Goal: Task Accomplishment & Management: Manage account settings

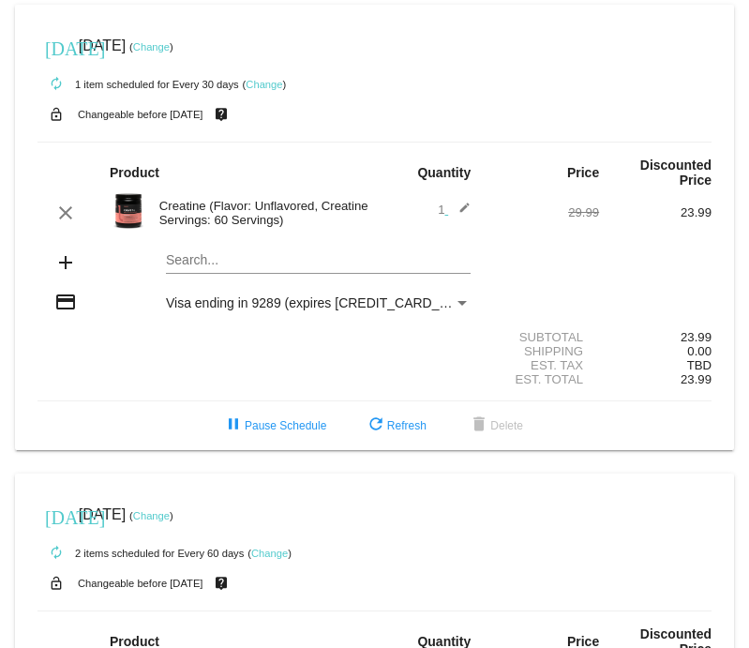
click at [170, 52] on link "Change" at bounding box center [151, 46] width 37 height 11
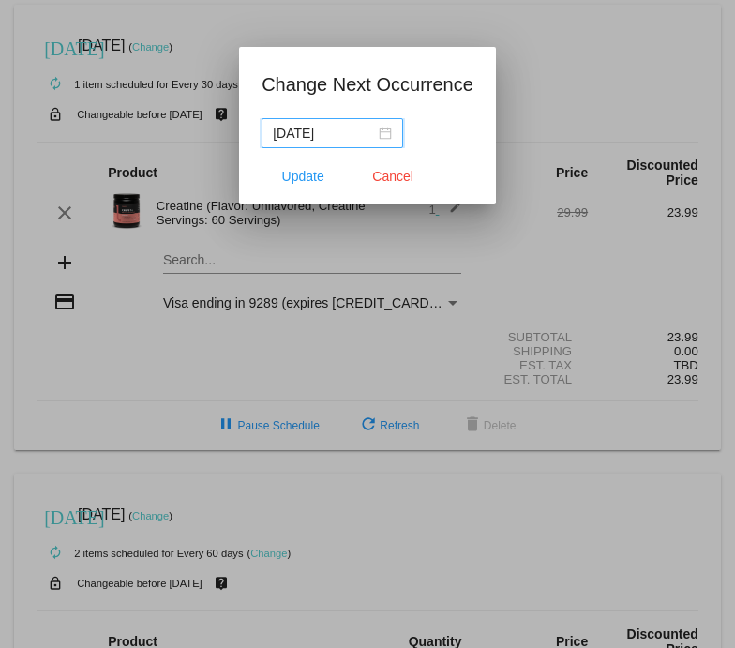
click at [392, 133] on div "[DATE]" at bounding box center [332, 133] width 119 height 21
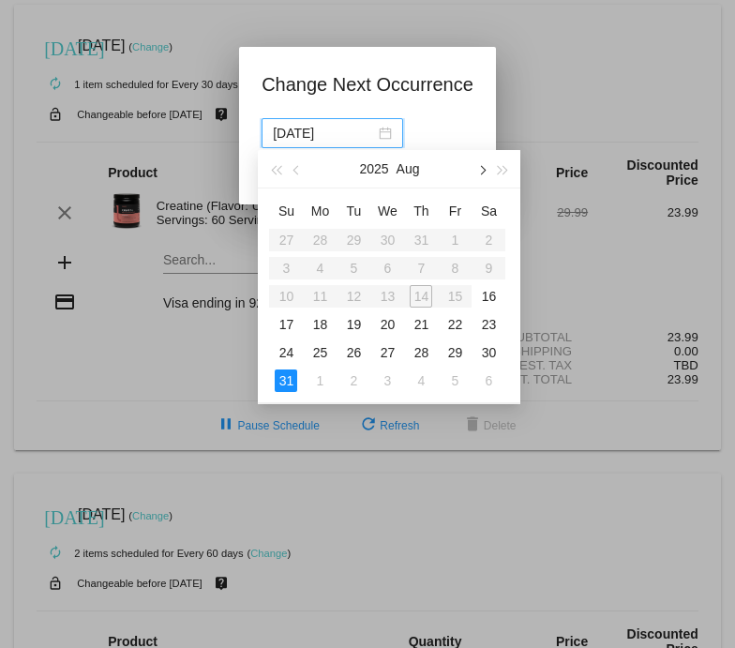
click at [484, 175] on button "button" at bounding box center [481, 168] width 21 height 37
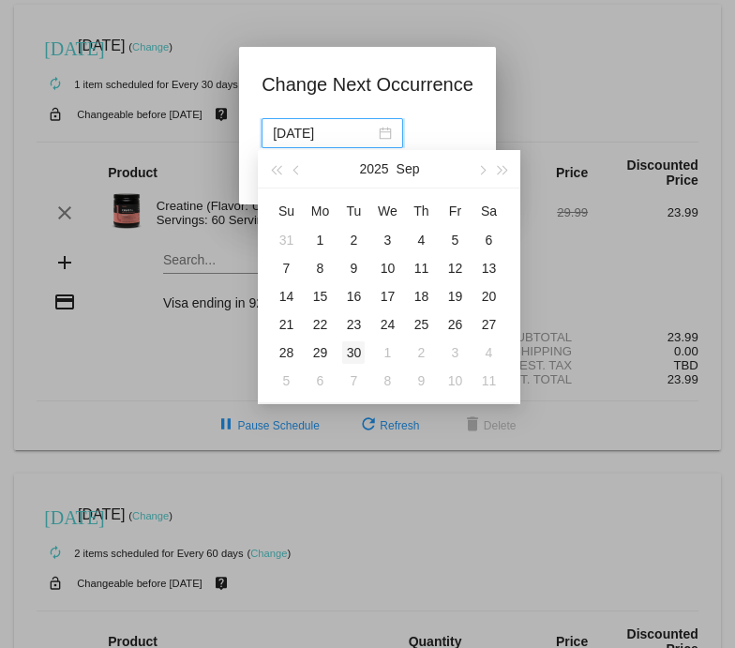
click at [359, 356] on div "30" at bounding box center [353, 352] width 22 height 22
type input "[DATE]"
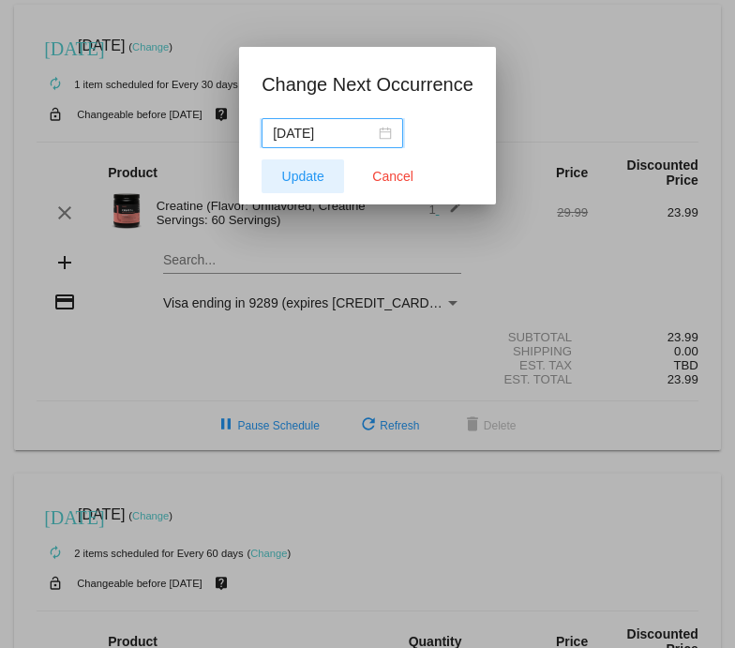
click at [291, 183] on span "Update" at bounding box center [303, 176] width 42 height 15
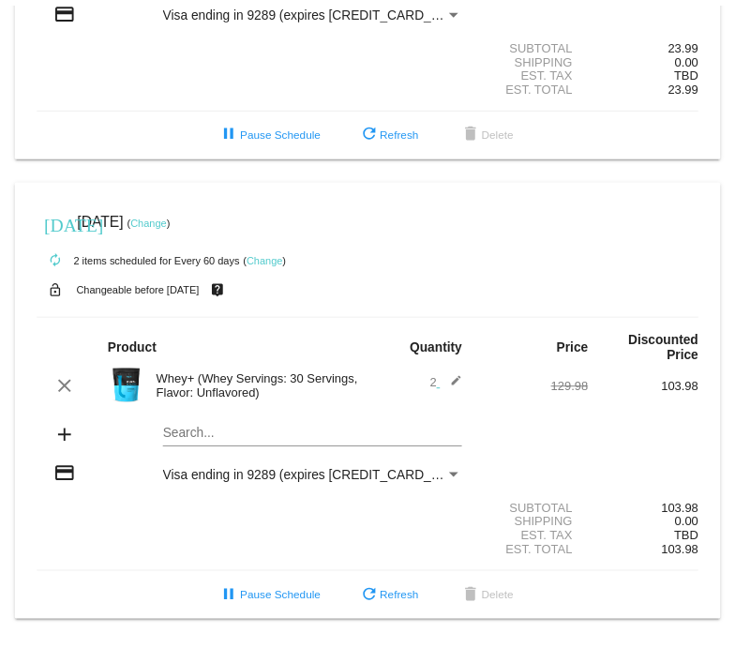
scroll to position [313, 0]
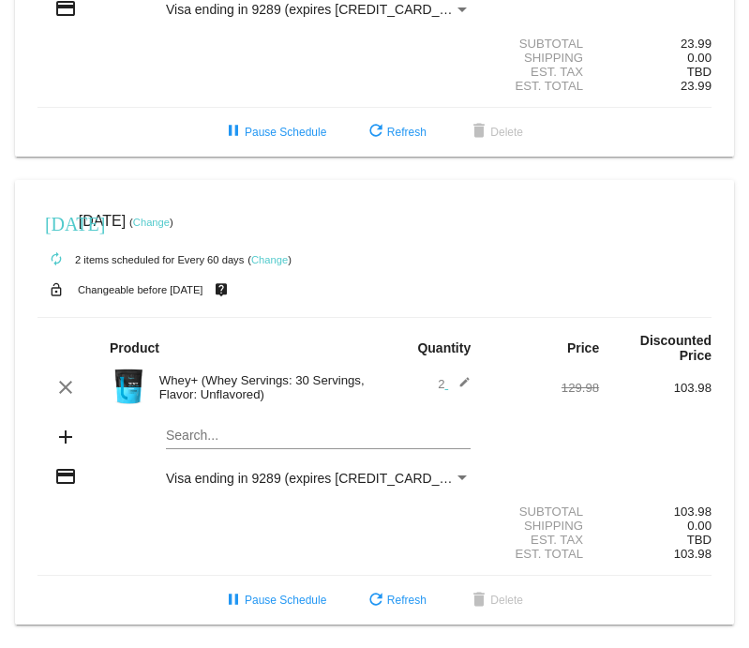
click at [272, 254] on link "Change" at bounding box center [269, 259] width 37 height 11
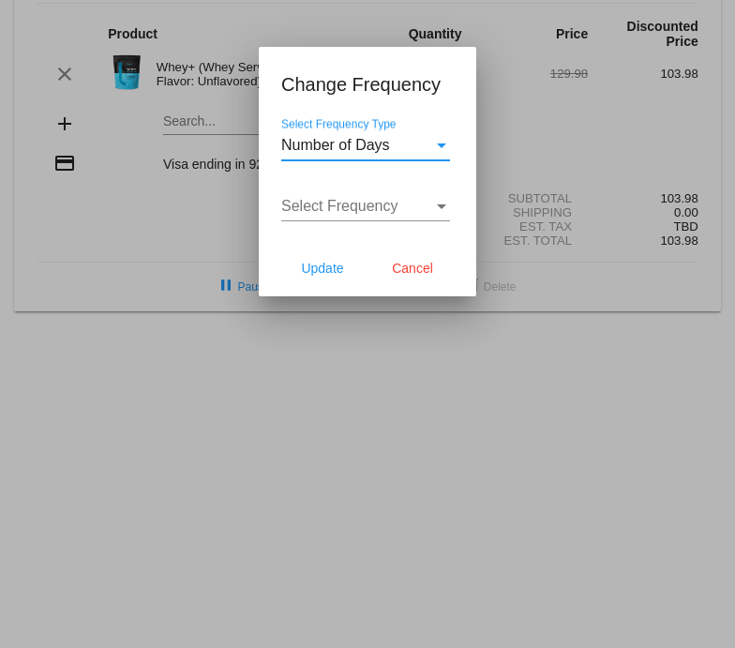
click at [441, 150] on div "Select Frequency Type" at bounding box center [441, 145] width 17 height 17
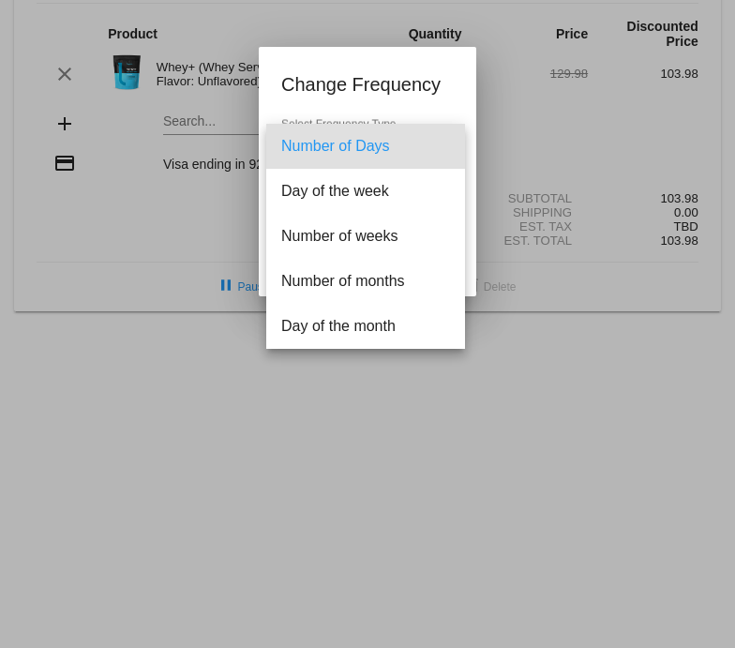
click at [162, 232] on div at bounding box center [367, 324] width 735 height 648
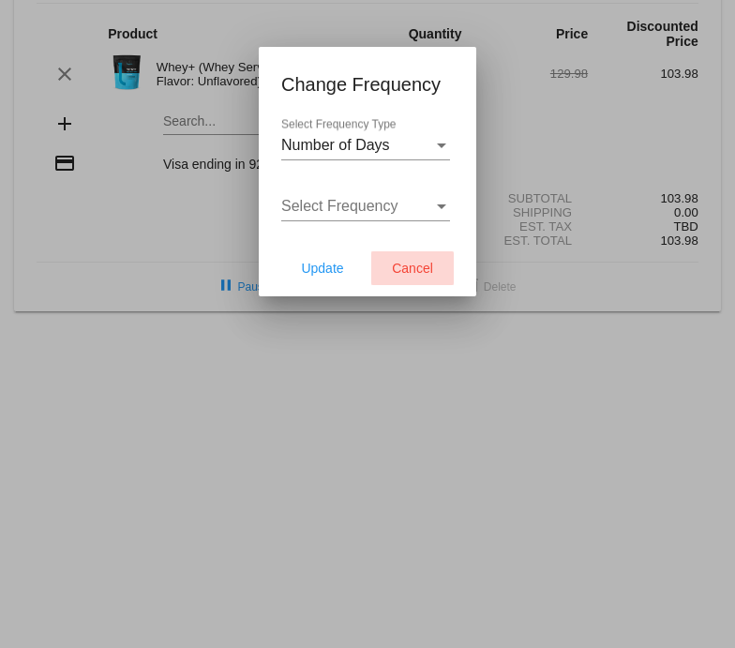
click at [404, 273] on span "Cancel" at bounding box center [412, 268] width 41 height 15
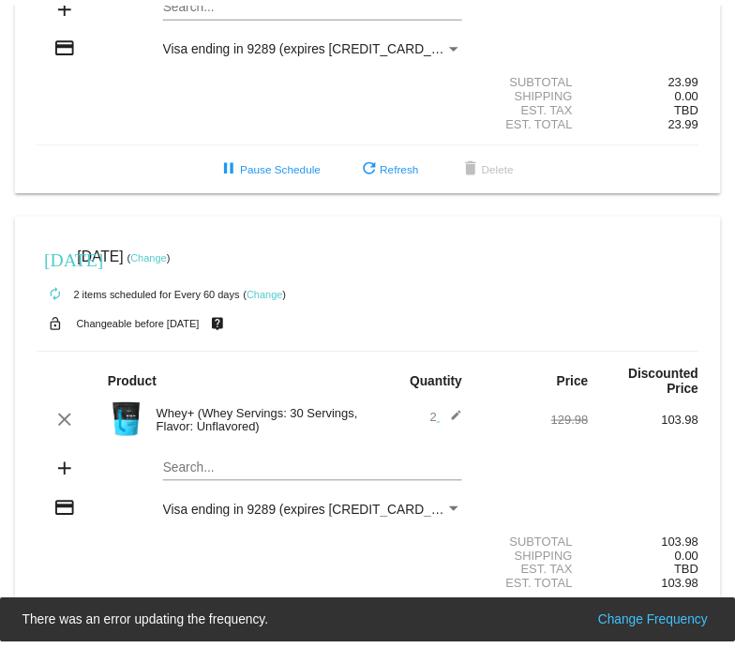
scroll to position [258, 0]
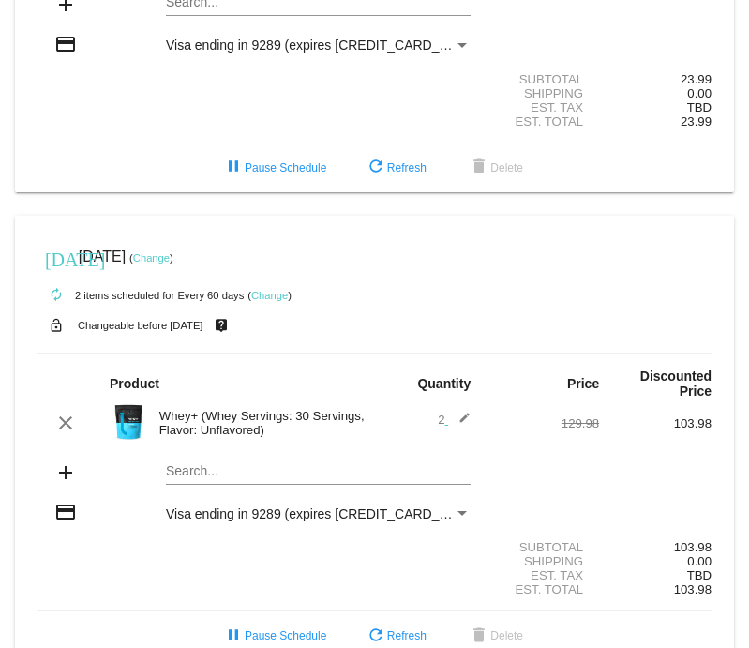
click at [170, 263] on link "Change" at bounding box center [151, 257] width 37 height 11
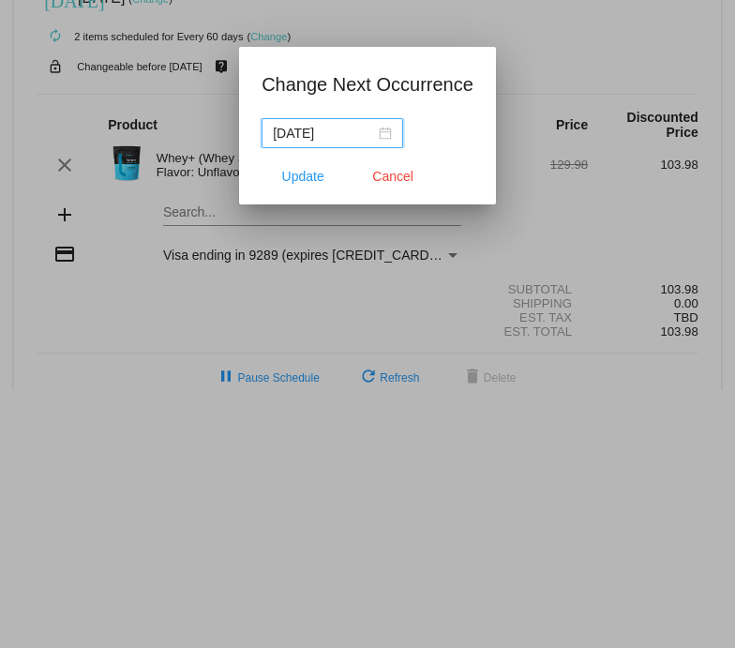
click at [392, 133] on div "[DATE]" at bounding box center [332, 133] width 119 height 21
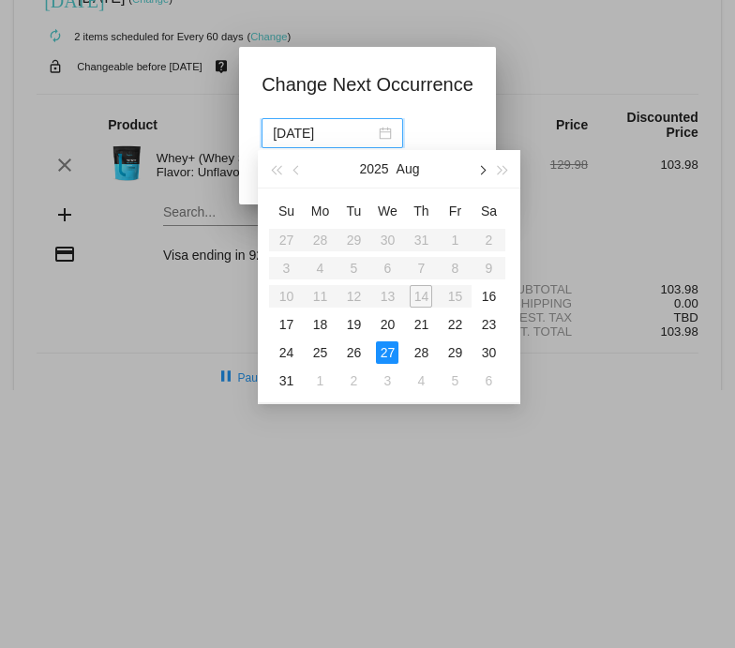
click at [482, 171] on span "button" at bounding box center [481, 170] width 9 height 9
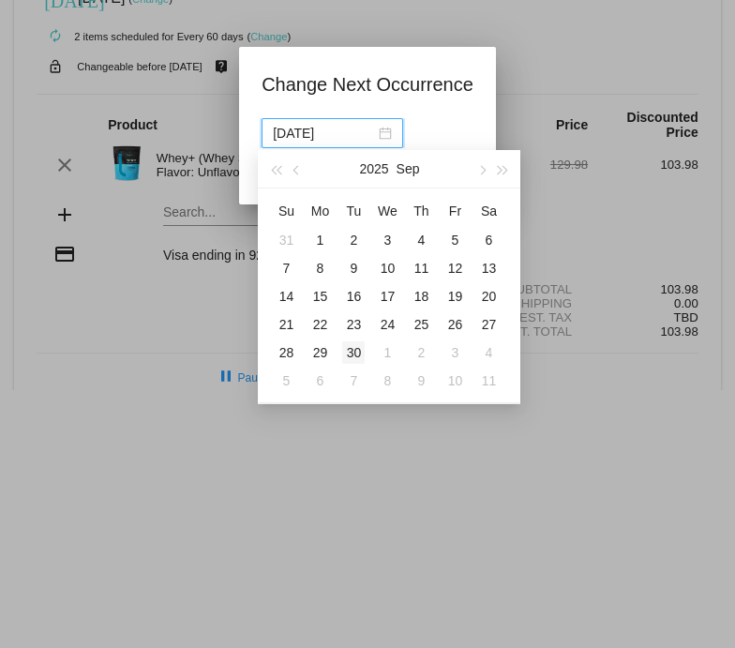
click at [362, 351] on div "30" at bounding box center [353, 352] width 22 height 22
type input "[DATE]"
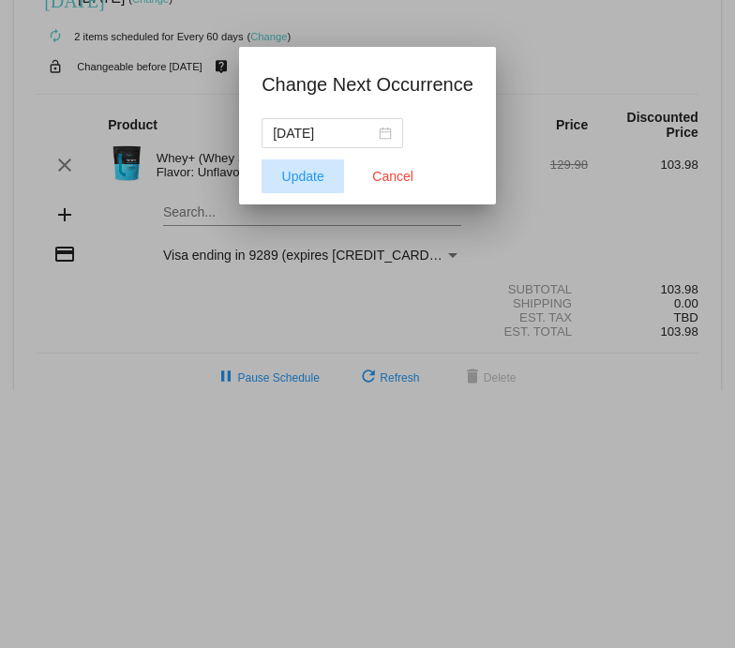
click at [287, 186] on button "Update" at bounding box center [302, 176] width 82 height 34
